Goal: Check status: Check status

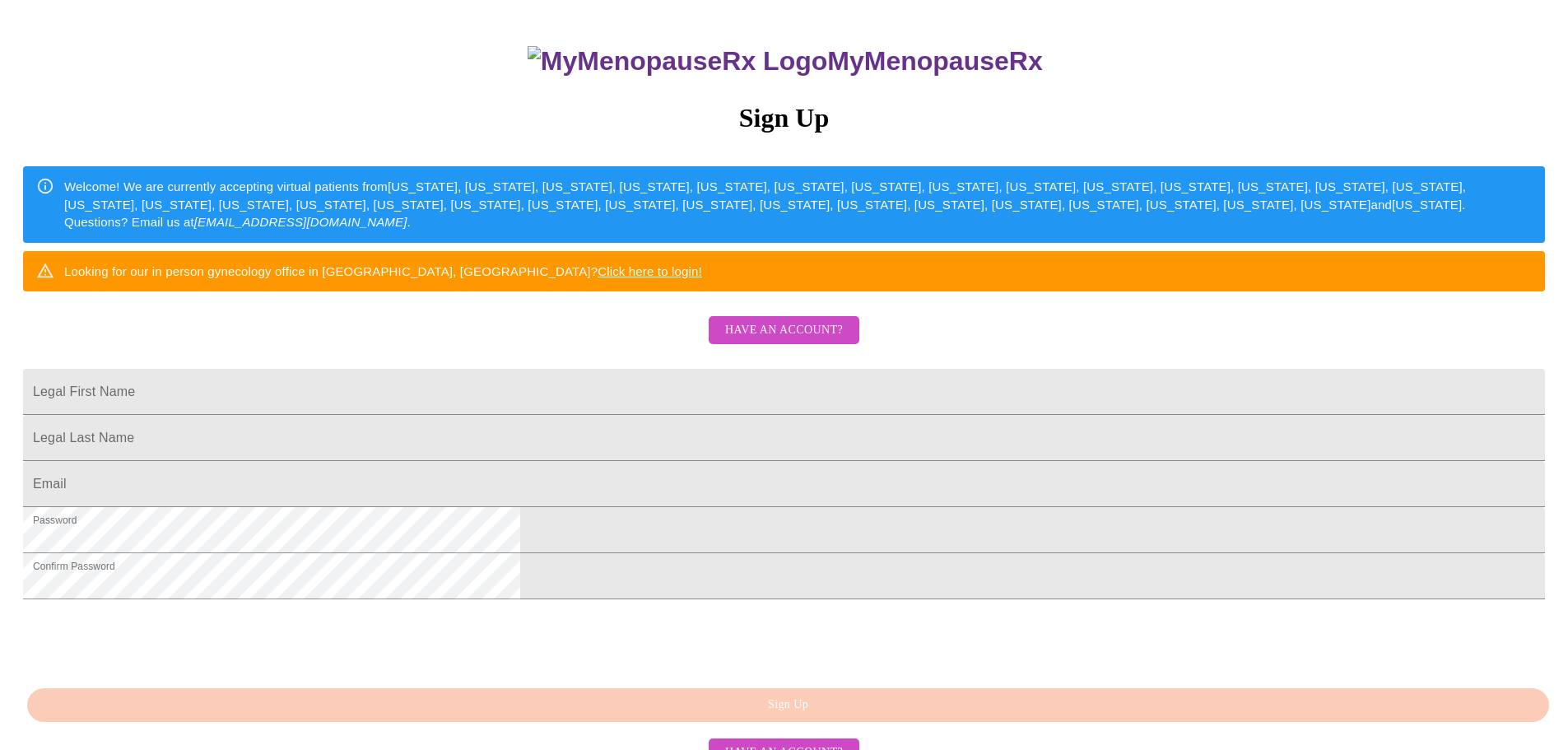
scroll to position [192, 0]
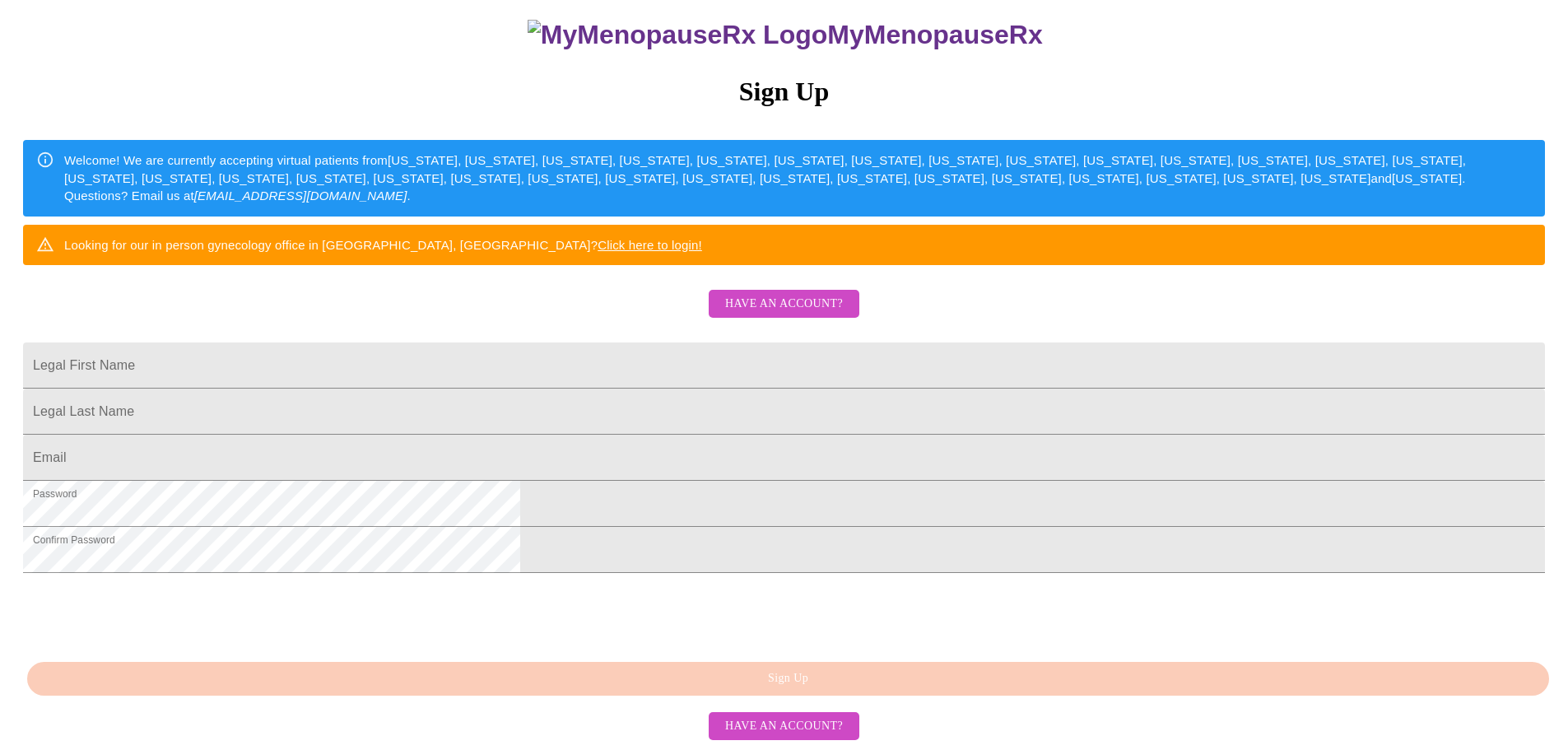
click at [800, 315] on span "Have an account?" at bounding box center [784, 305] width 117 height 21
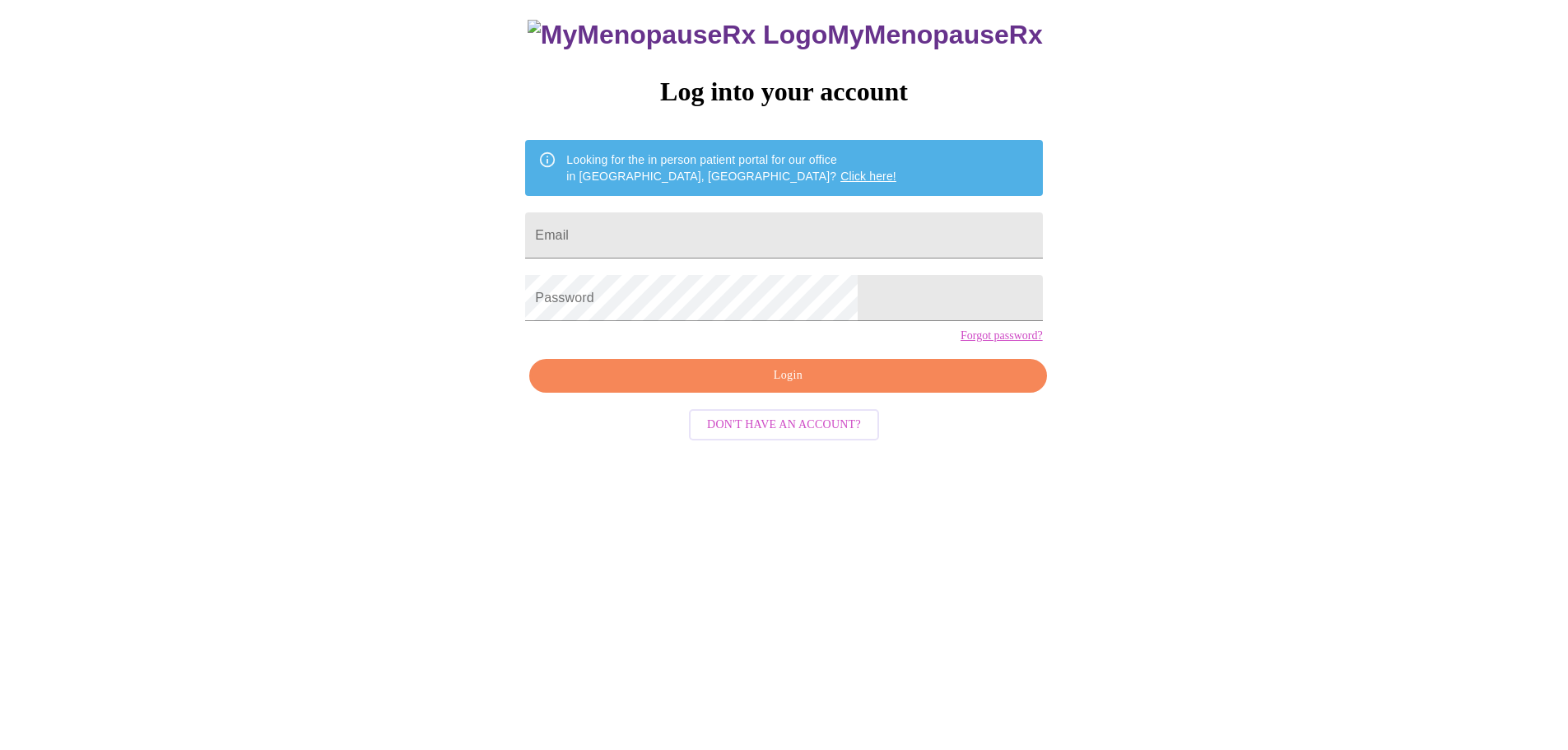
scroll to position [17, 0]
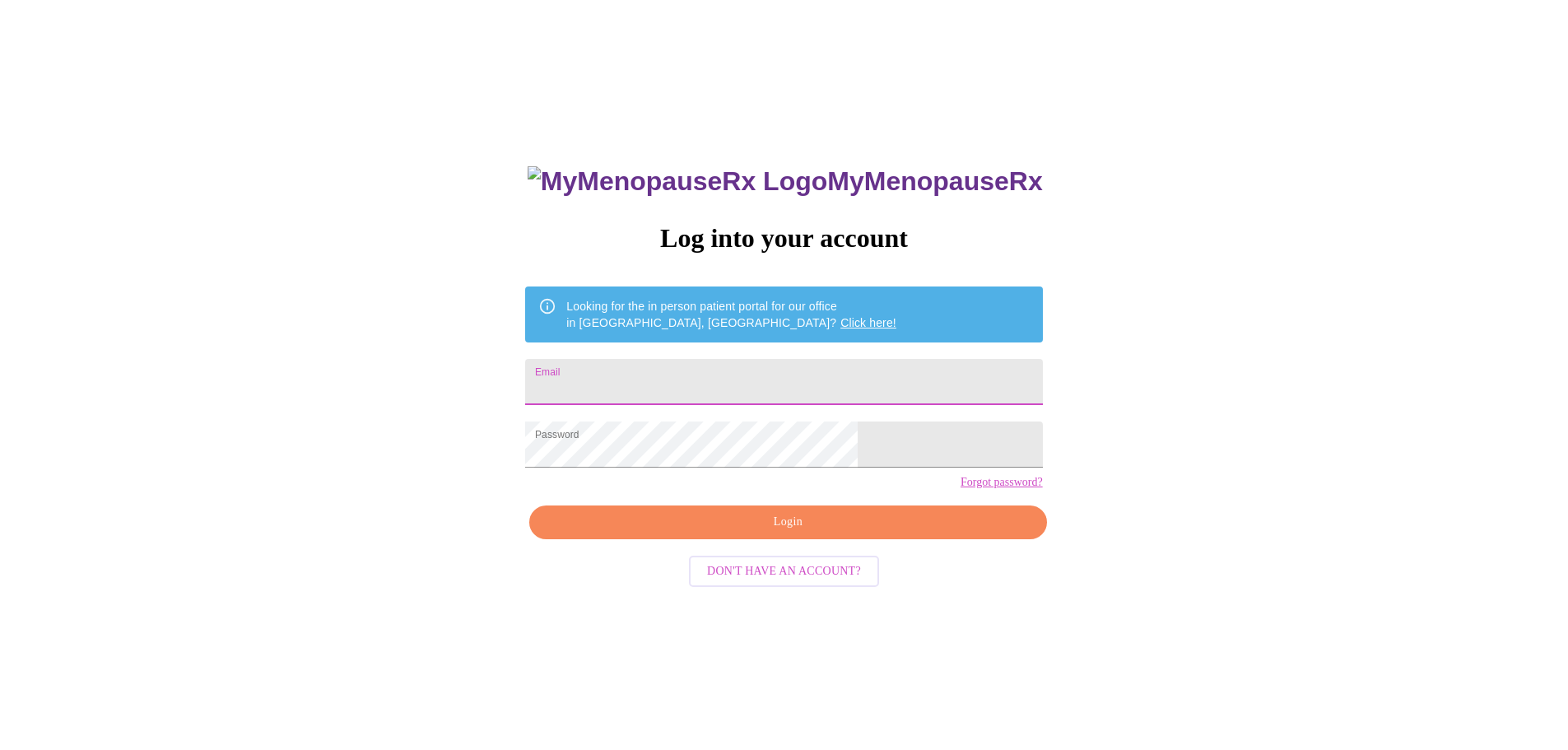
click at [729, 393] on input "Email" at bounding box center [784, 382] width 517 height 46
type input "[EMAIL_ADDRESS][DOMAIN_NAME]"
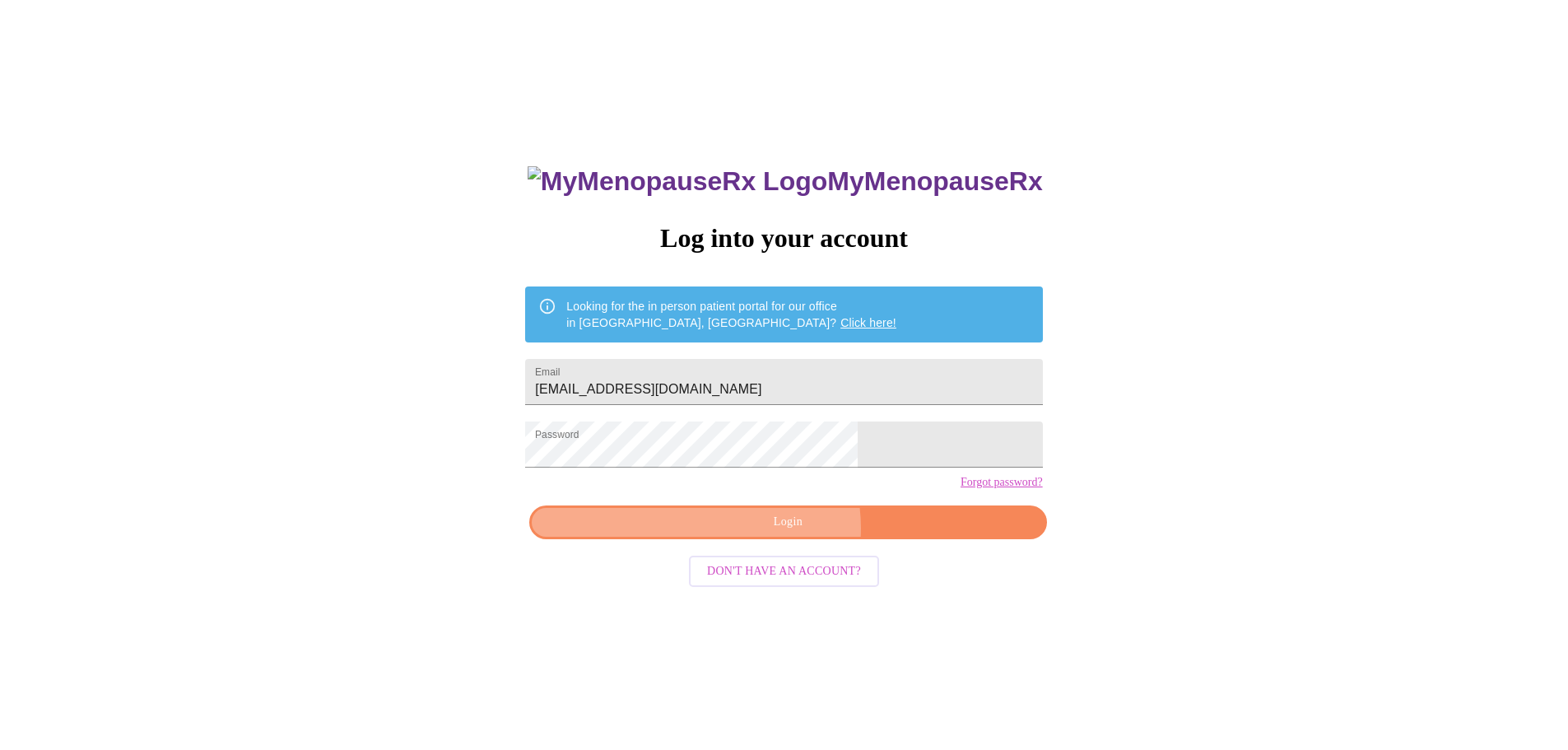
click at [783, 533] on span "Login" at bounding box center [787, 523] width 479 height 21
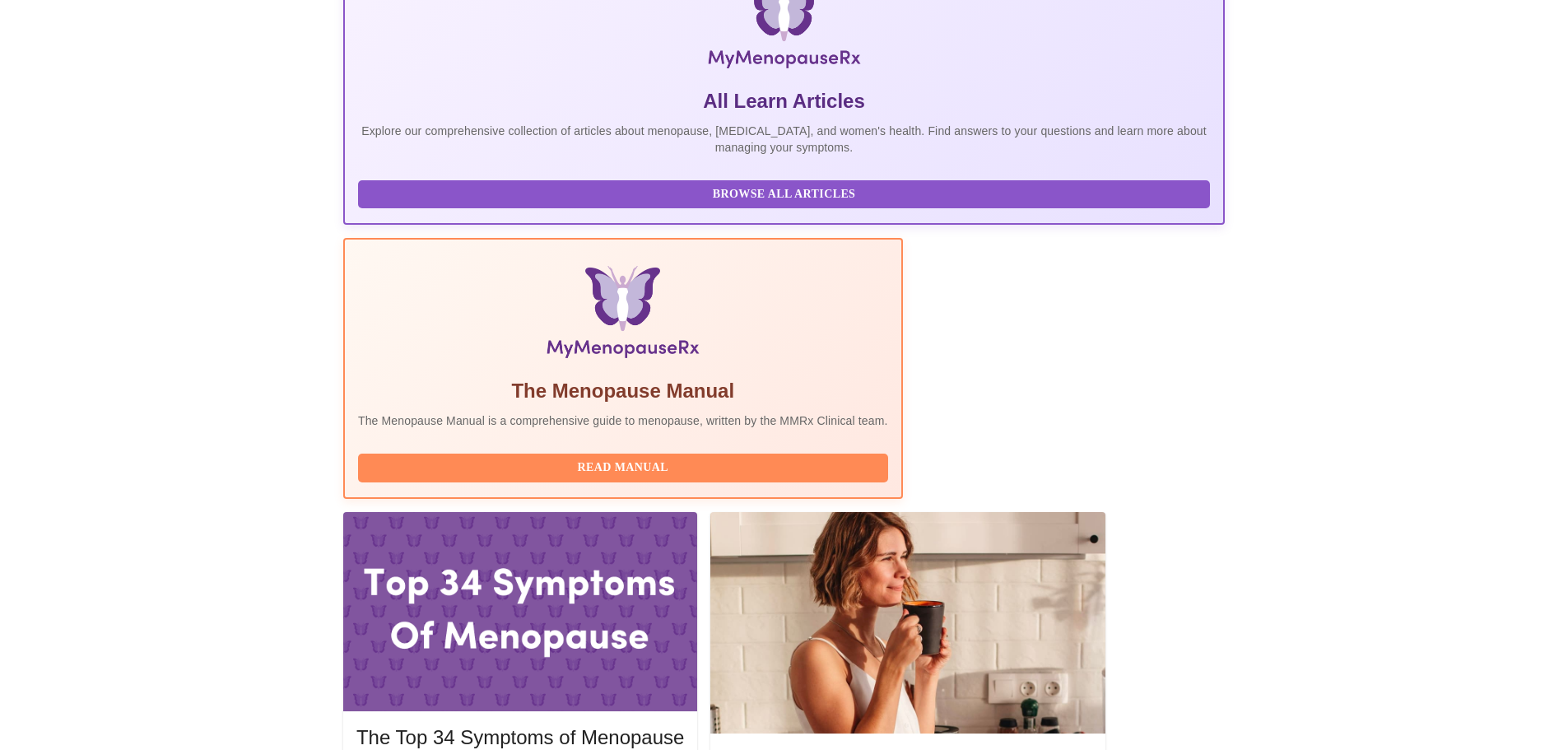
scroll to position [337, 0]
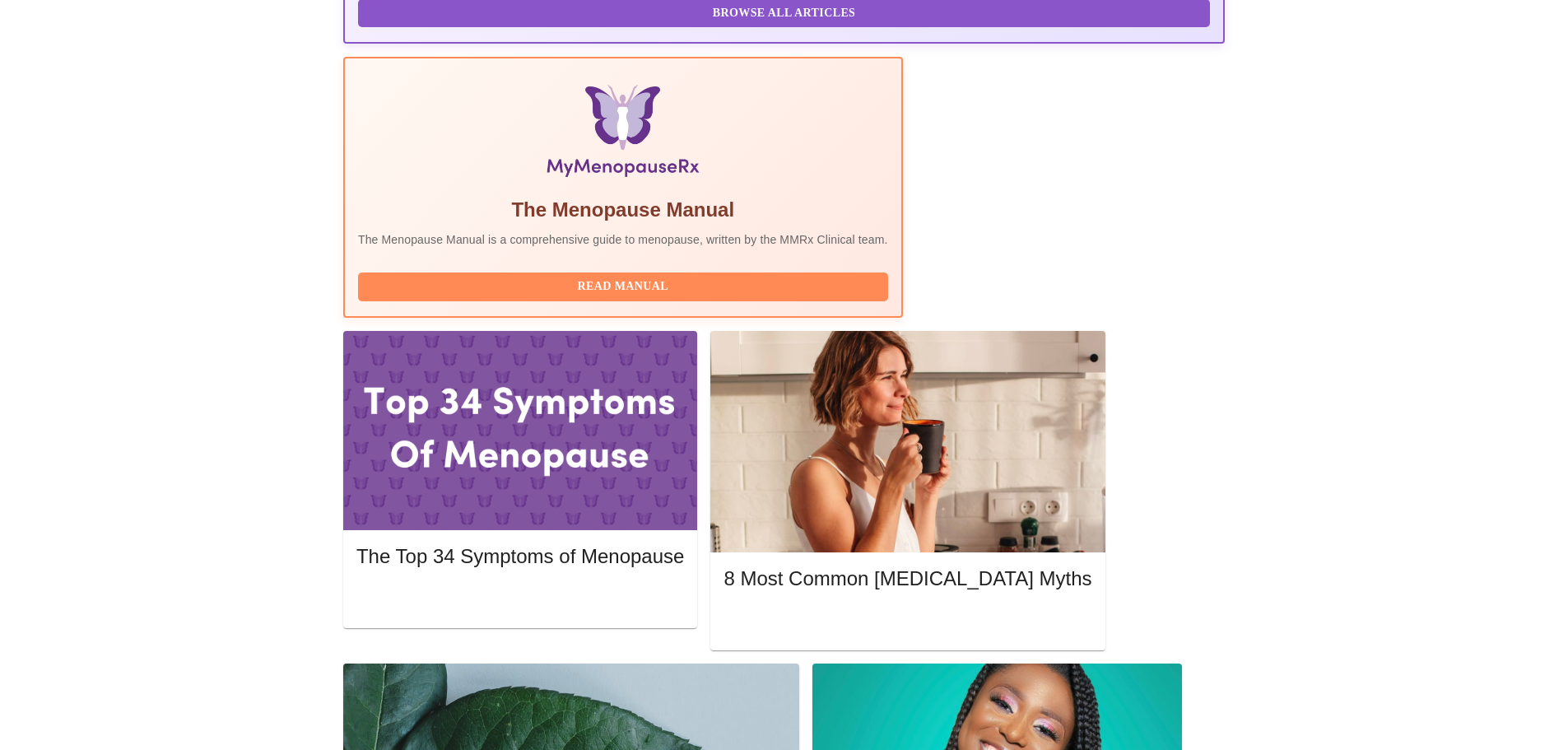
scroll to position [485, 0]
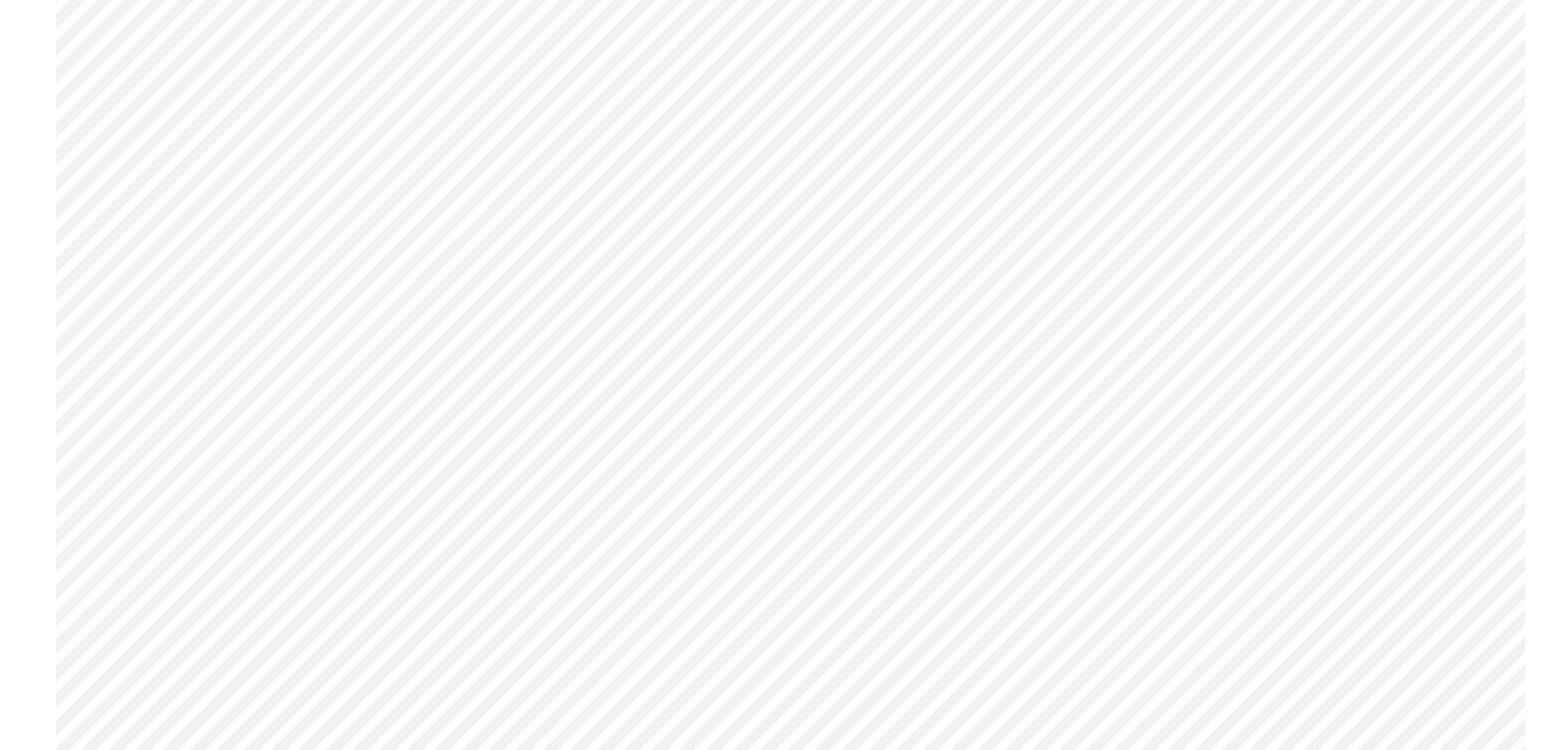
scroll to position [5367, 0]
